Goal: Task Accomplishment & Management: Manage account settings

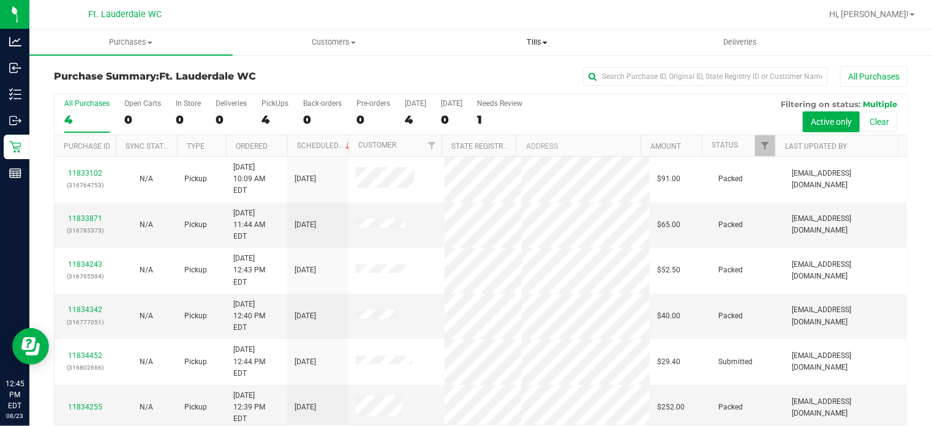
click at [547, 46] on span "Tills" at bounding box center [537, 42] width 202 height 11
click at [505, 71] on span "Manage tills" at bounding box center [476, 74] width 83 height 10
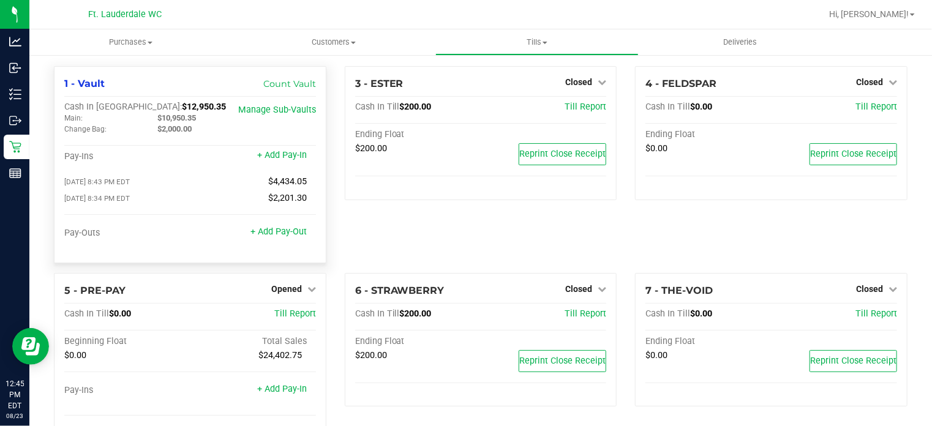
drag, startPoint x: 160, startPoint y: 118, endPoint x: 200, endPoint y: 118, distance: 40.4
click at [200, 118] on div "$10,950.35" at bounding box center [194, 118] width 93 height 11
copy span "10,950.35"
click at [289, 224] on div "+ Add Pay-Out" at bounding box center [278, 224] width 56 height 26
click at [282, 259] on div "1 - Vault Count Vault Cash In Vault: $12,950.35 Main: $10,950.35 Change Bag: $2…" at bounding box center [190, 164] width 272 height 197
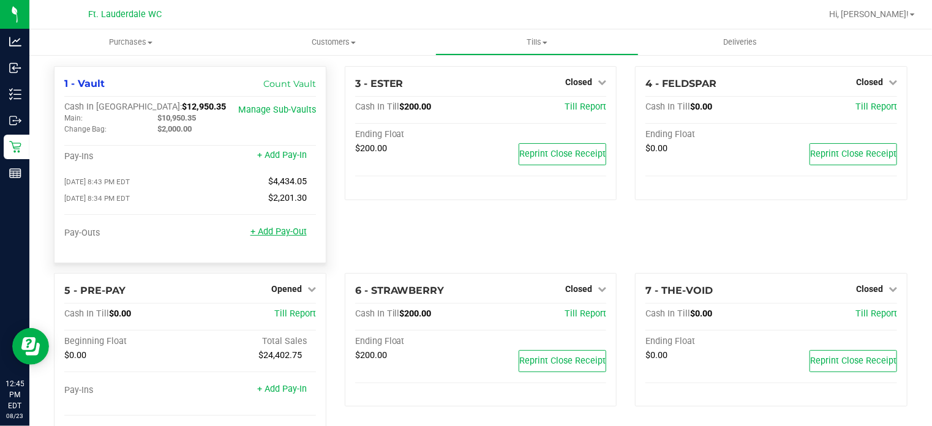
click at [275, 235] on link "+ Add Pay-Out" at bounding box center [278, 232] width 56 height 10
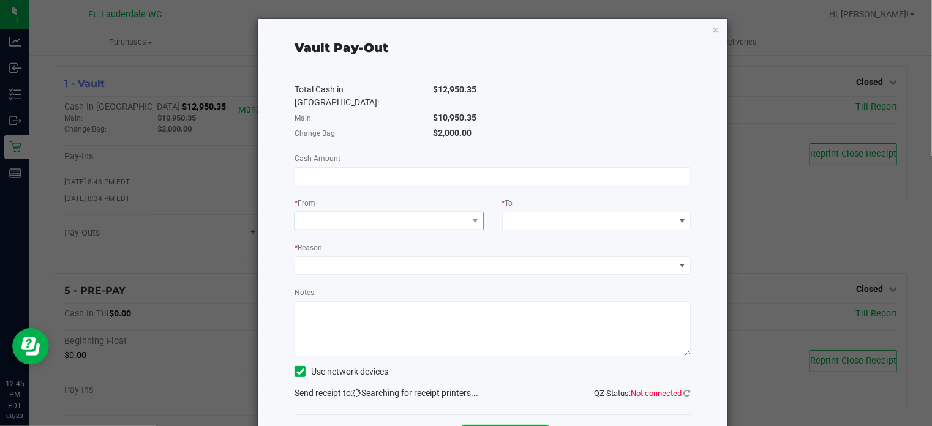
click at [408, 216] on span at bounding box center [381, 220] width 172 height 17
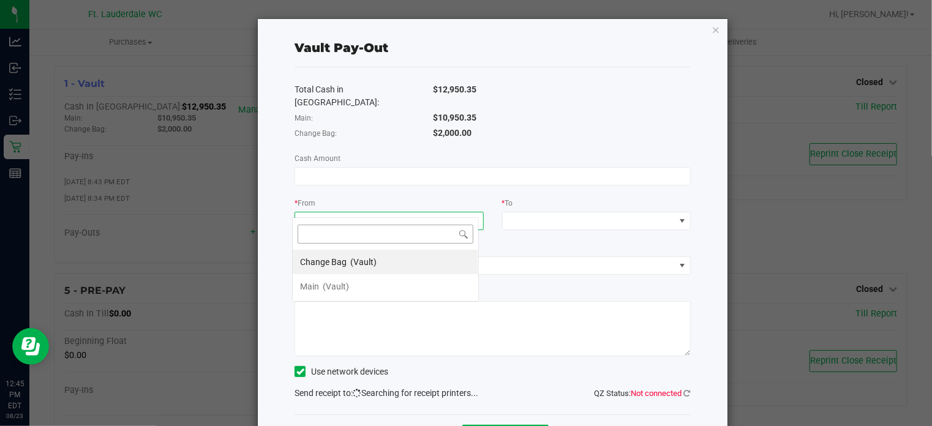
scroll to position [18, 186]
click at [344, 285] on span "(Vault)" at bounding box center [336, 287] width 26 height 10
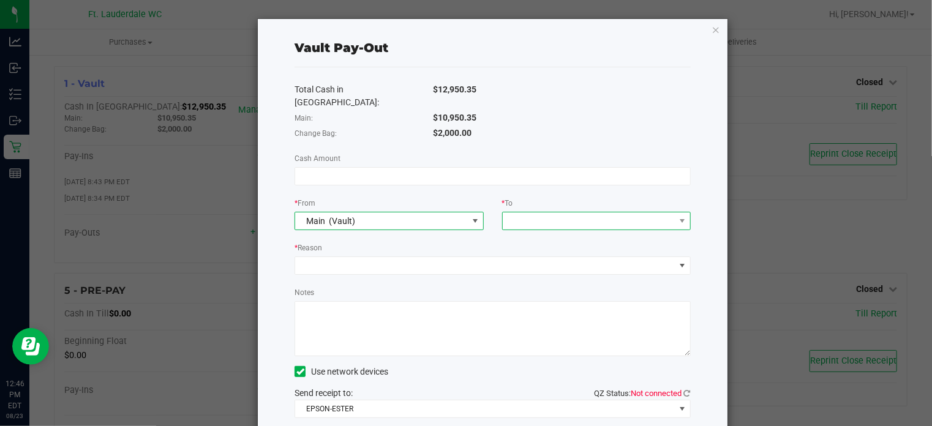
click at [529, 212] on span at bounding box center [589, 220] width 172 height 17
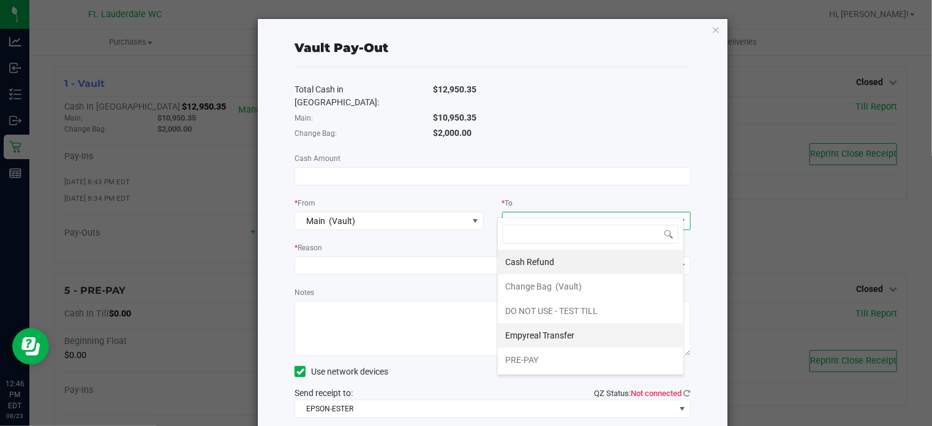
scroll to position [47, 0]
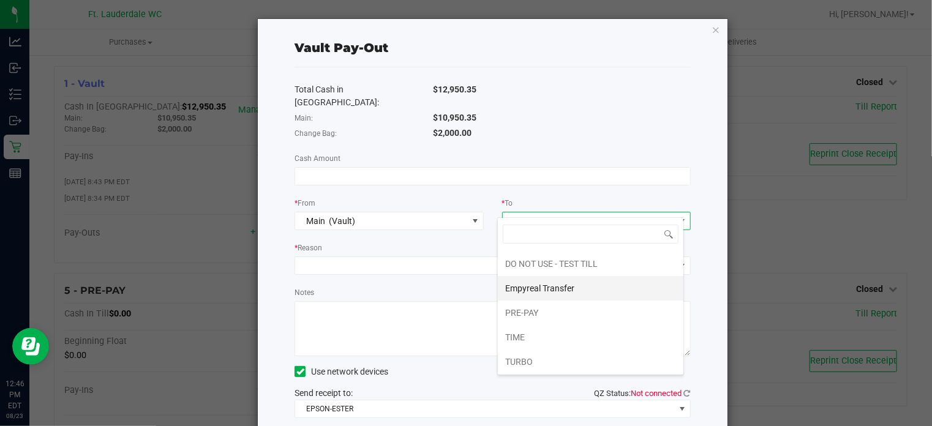
click at [525, 285] on span "Empyreal Transfer" at bounding box center [539, 289] width 69 height 10
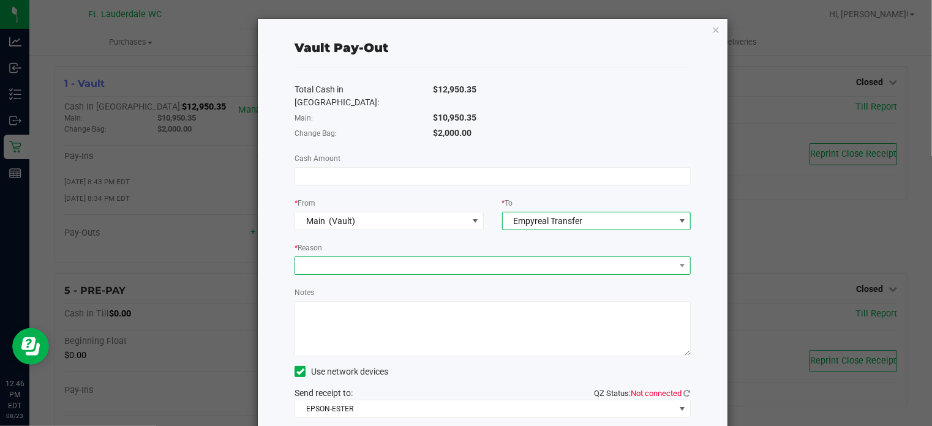
click at [520, 257] on span at bounding box center [485, 265] width 380 height 17
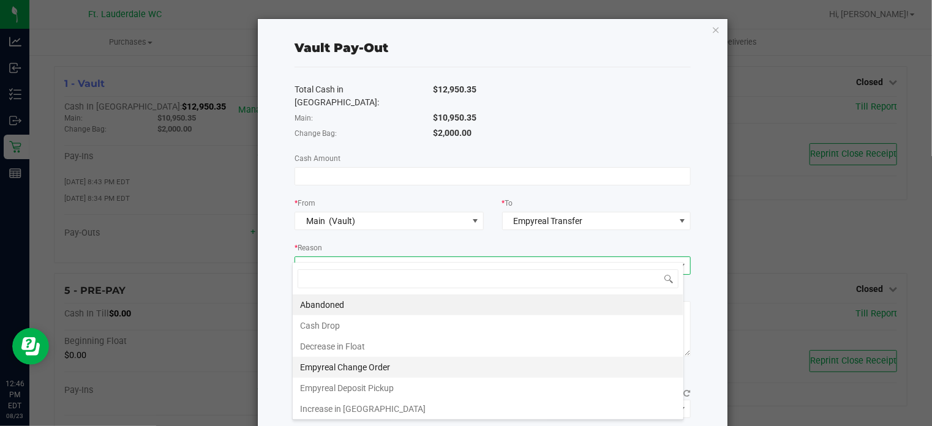
scroll to position [1, 0]
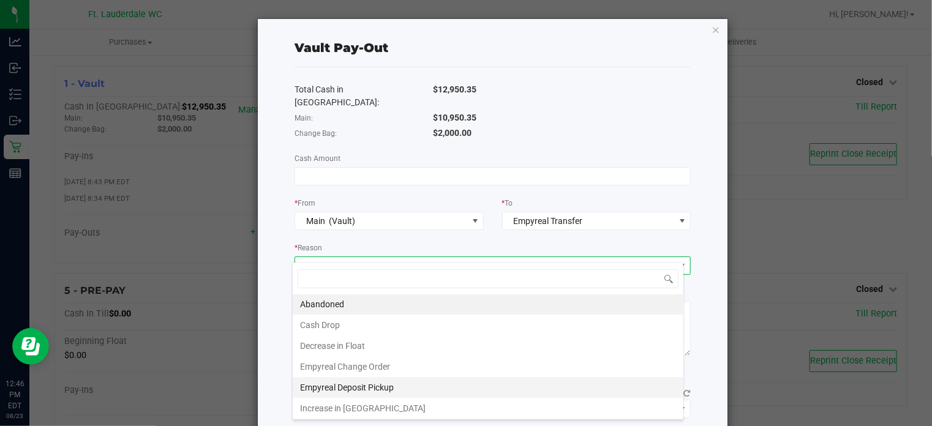
click at [454, 385] on li "Empyreal Deposit Pickup" at bounding box center [488, 387] width 391 height 21
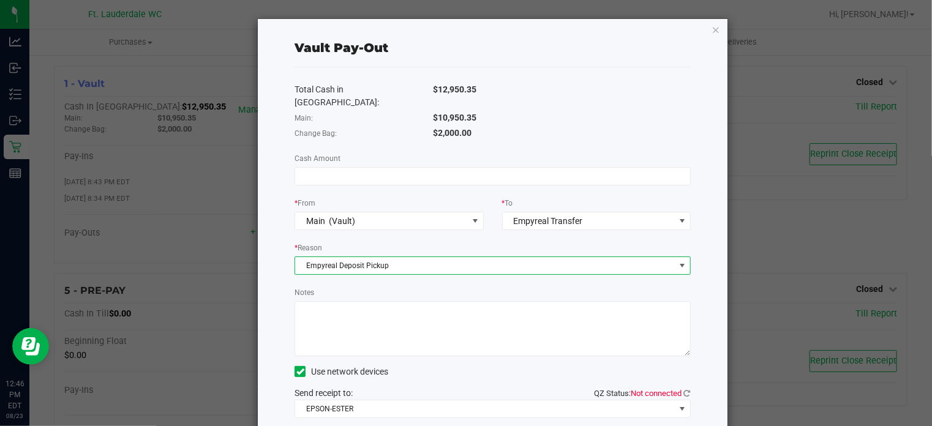
click at [393, 314] on textarea "Notes" at bounding box center [493, 328] width 396 height 55
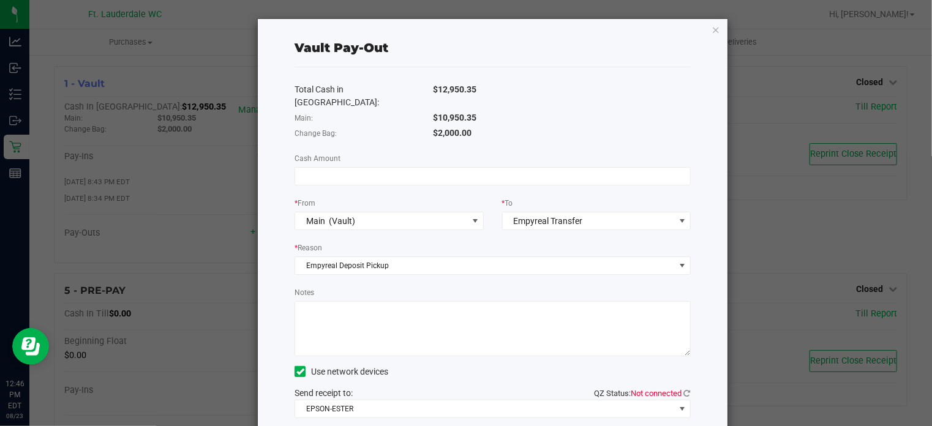
paste textarea "10,950.35"
type textarea "10,950.35"
click at [333, 168] on input at bounding box center [492, 176] width 395 height 17
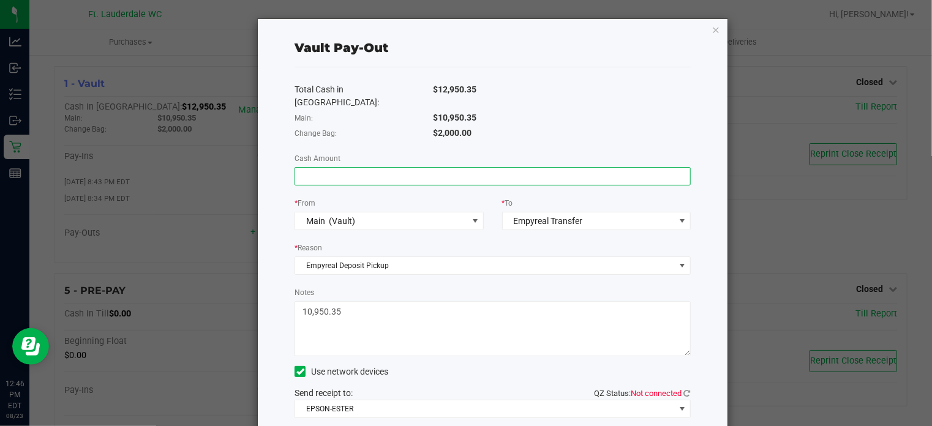
paste input "10950.35"
type input "$10,950.35"
click at [374, 321] on textarea "Notes" at bounding box center [493, 328] width 396 height 55
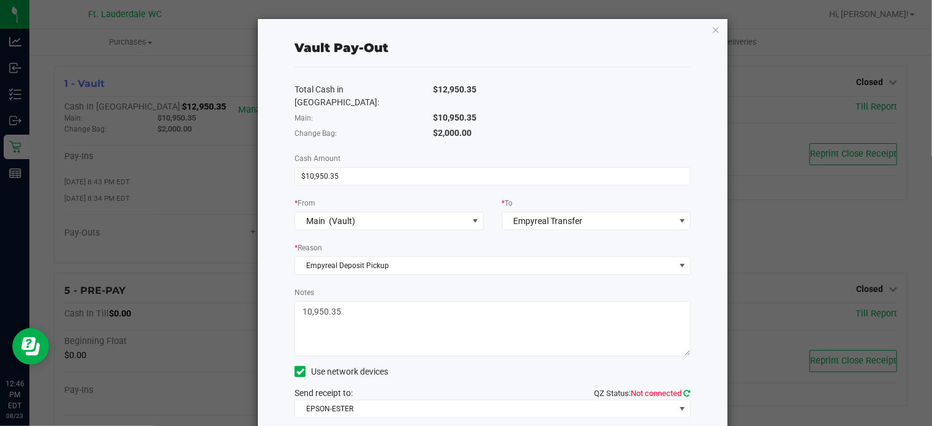
click at [684, 389] on icon at bounding box center [687, 393] width 7 height 8
click at [458, 306] on textarea "Notes" at bounding box center [493, 328] width 396 height 55
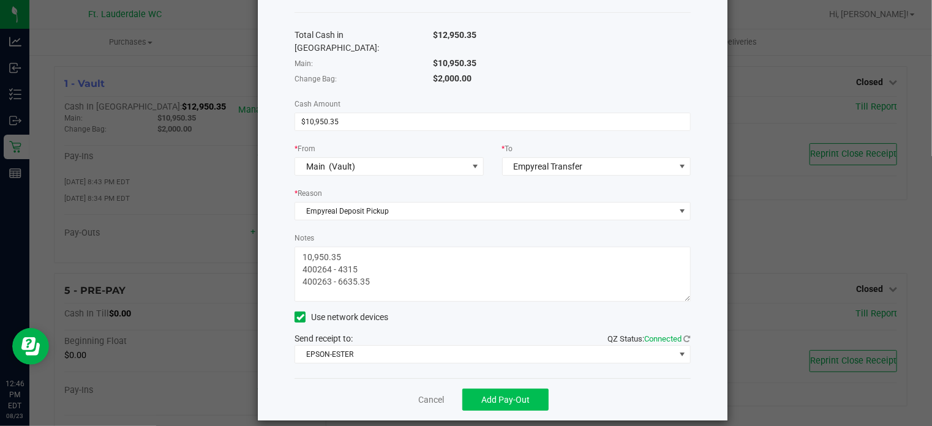
type textarea "10,950.35 400264 - 4315 400263 - 6635.35"
click at [498, 395] on span "Add Pay-Out" at bounding box center [505, 400] width 48 height 10
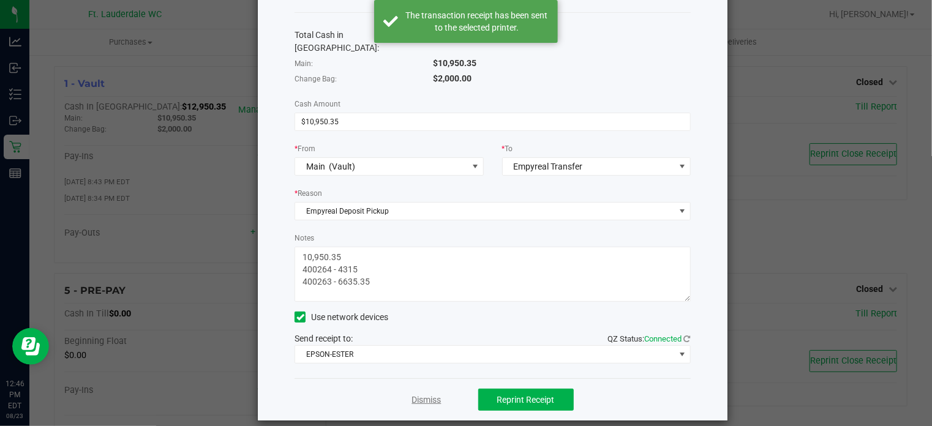
click at [428, 394] on link "Dismiss" at bounding box center [426, 400] width 29 height 13
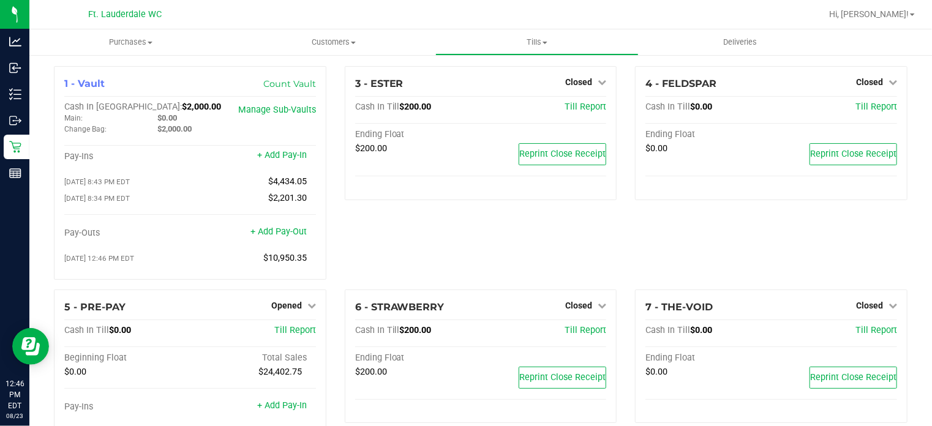
click at [448, 221] on div "3 - ESTER Closed Open Till Cash In Till $200.00 Till Report Ending Float $200.0…" at bounding box center [481, 178] width 291 height 224
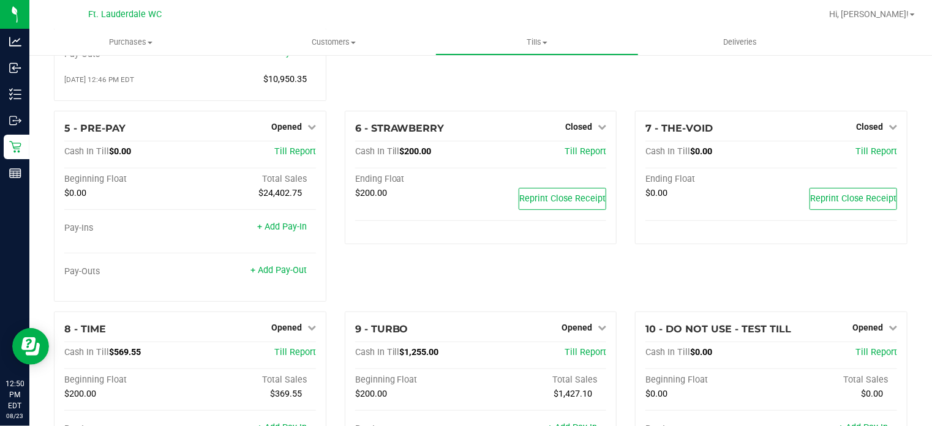
scroll to position [181, 0]
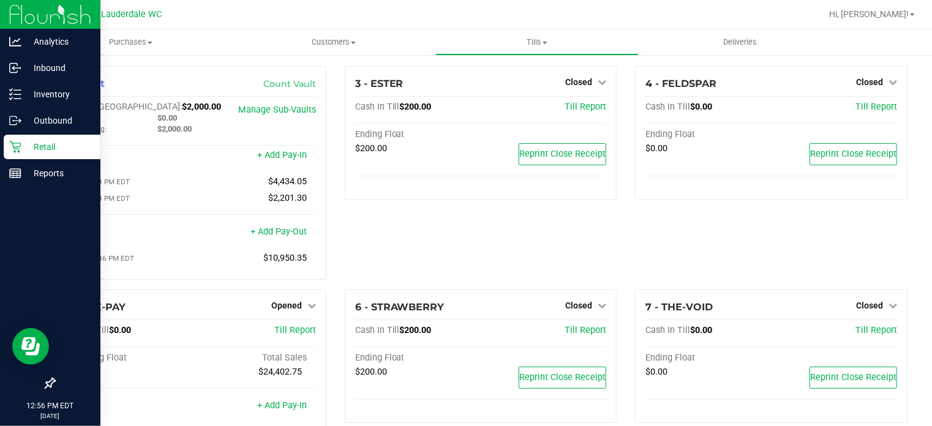
click at [4, 146] on div "Retail" at bounding box center [52, 147] width 97 height 24
